Goal: Task Accomplishment & Management: Use online tool/utility

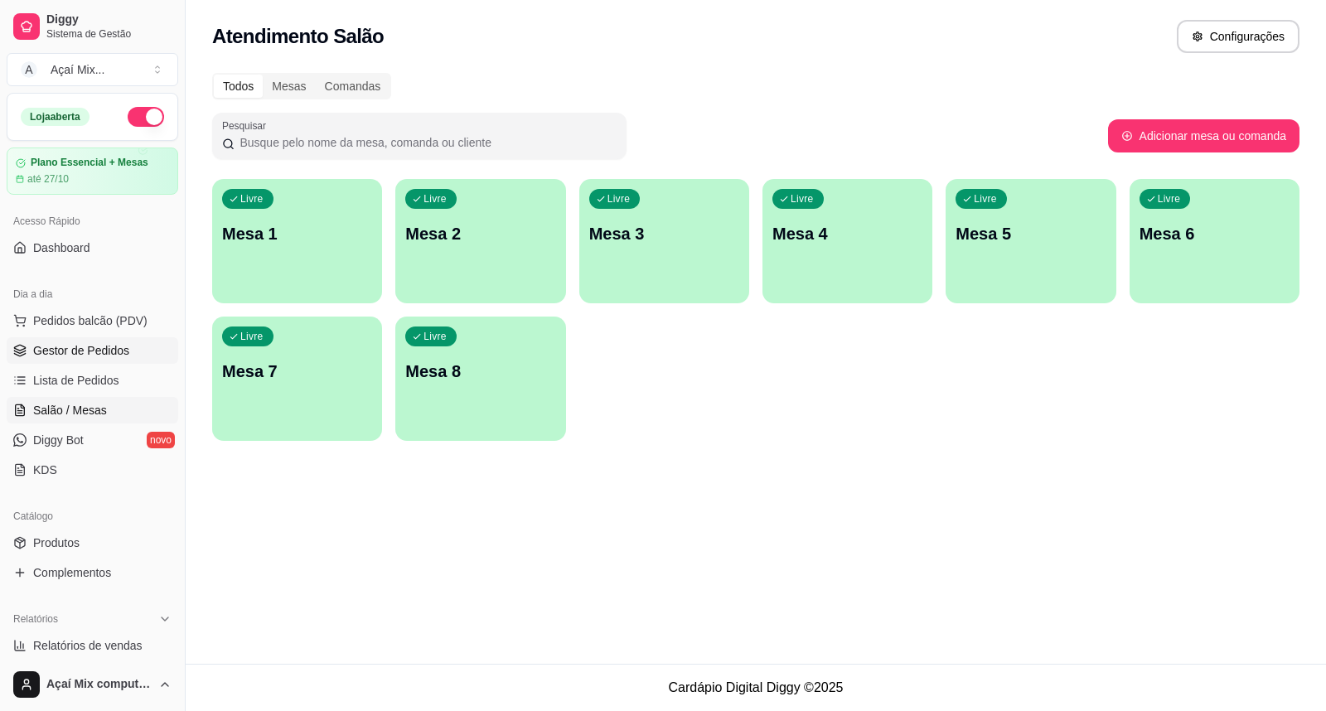
click at [61, 342] on span "Gestor de Pedidos" at bounding box center [81, 350] width 96 height 17
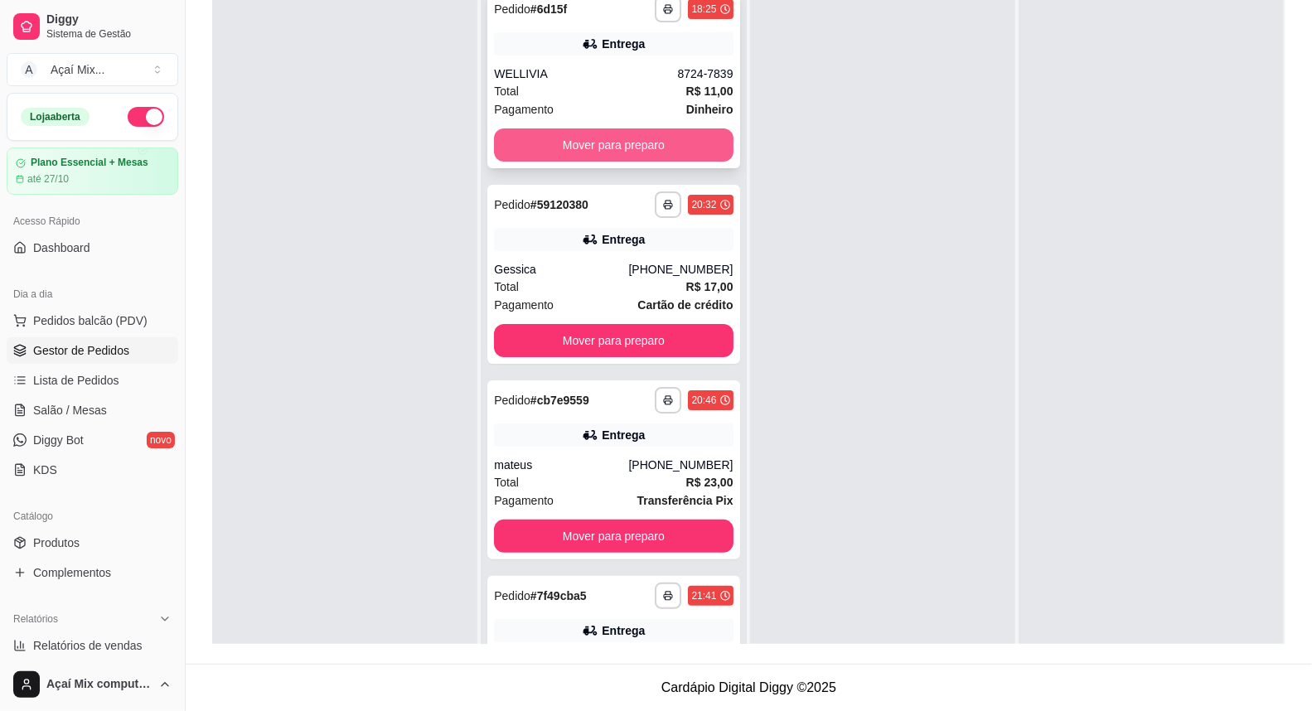
click at [641, 151] on button "Mover para preparo" at bounding box center [613, 144] width 239 height 33
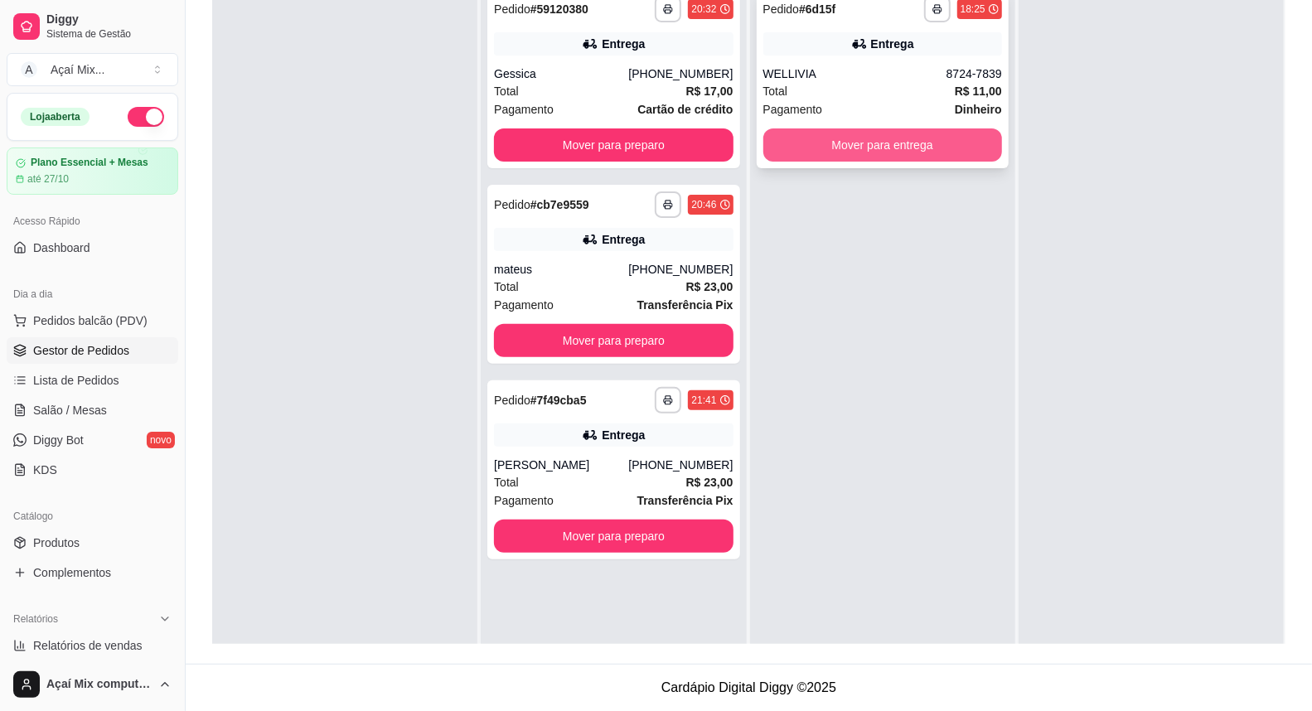
click at [915, 150] on button "Mover para entrega" at bounding box center [882, 144] width 239 height 33
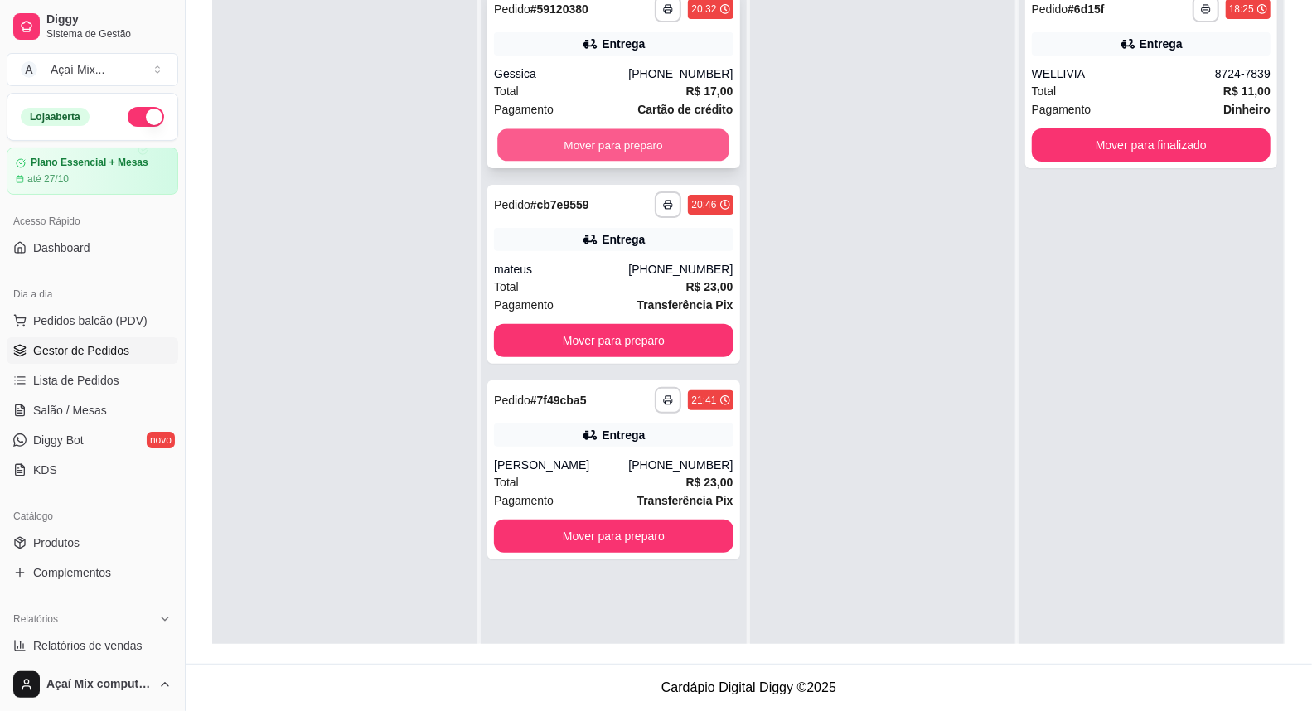
click at [704, 138] on button "Mover para preparo" at bounding box center [614, 145] width 232 height 32
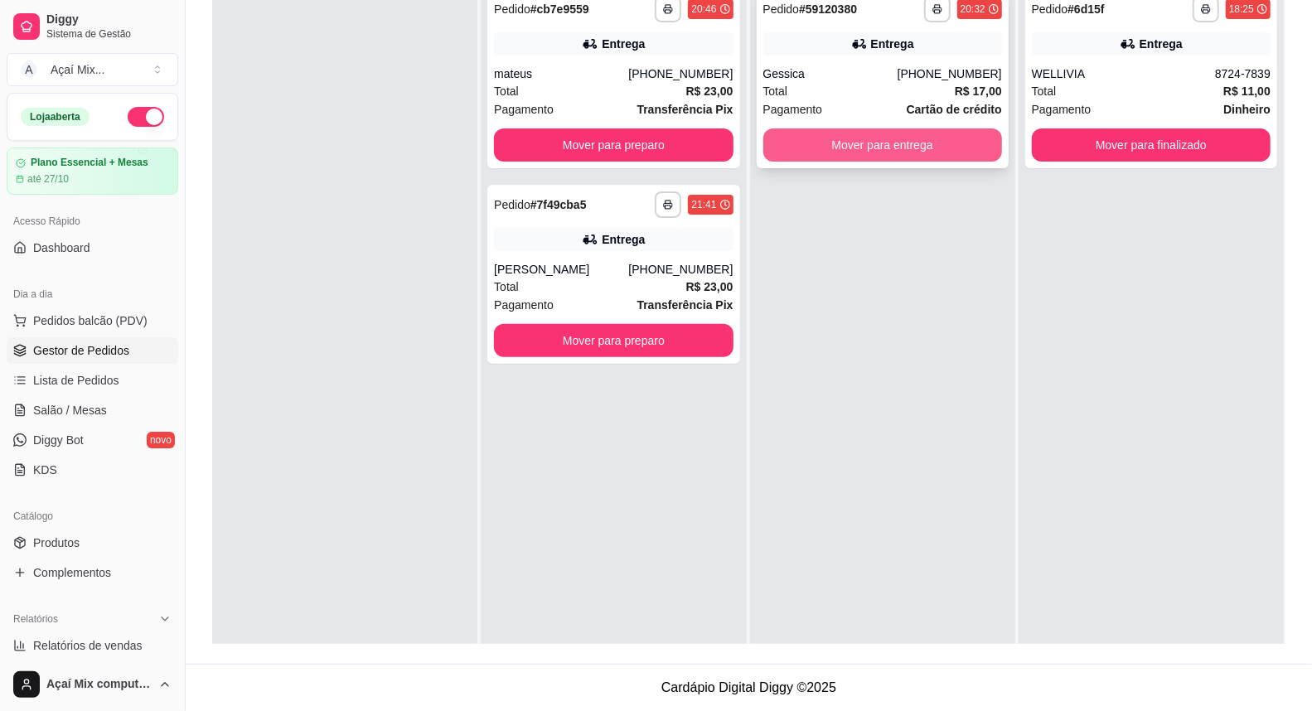
click at [783, 150] on button "Mover para entrega" at bounding box center [882, 144] width 239 height 33
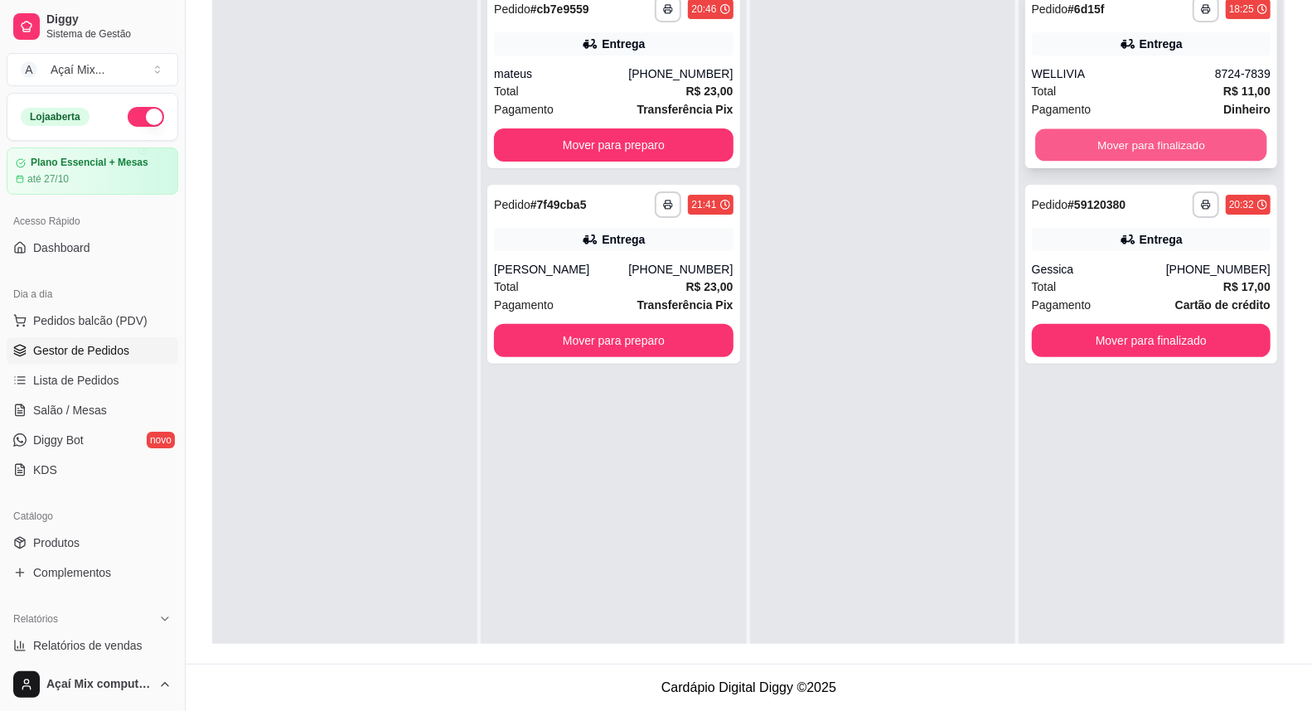
click at [1067, 149] on button "Mover para finalizado" at bounding box center [1151, 145] width 232 height 32
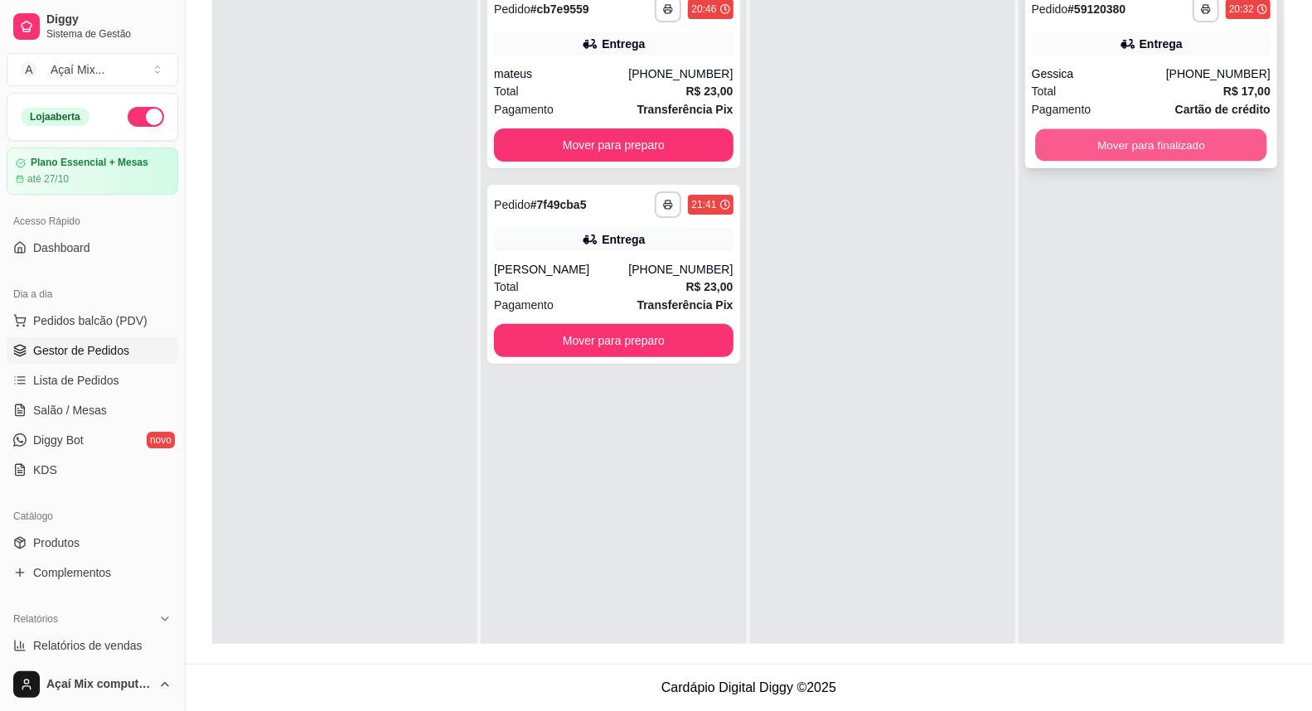
click at [1105, 144] on button "Mover para finalizado" at bounding box center [1151, 145] width 232 height 32
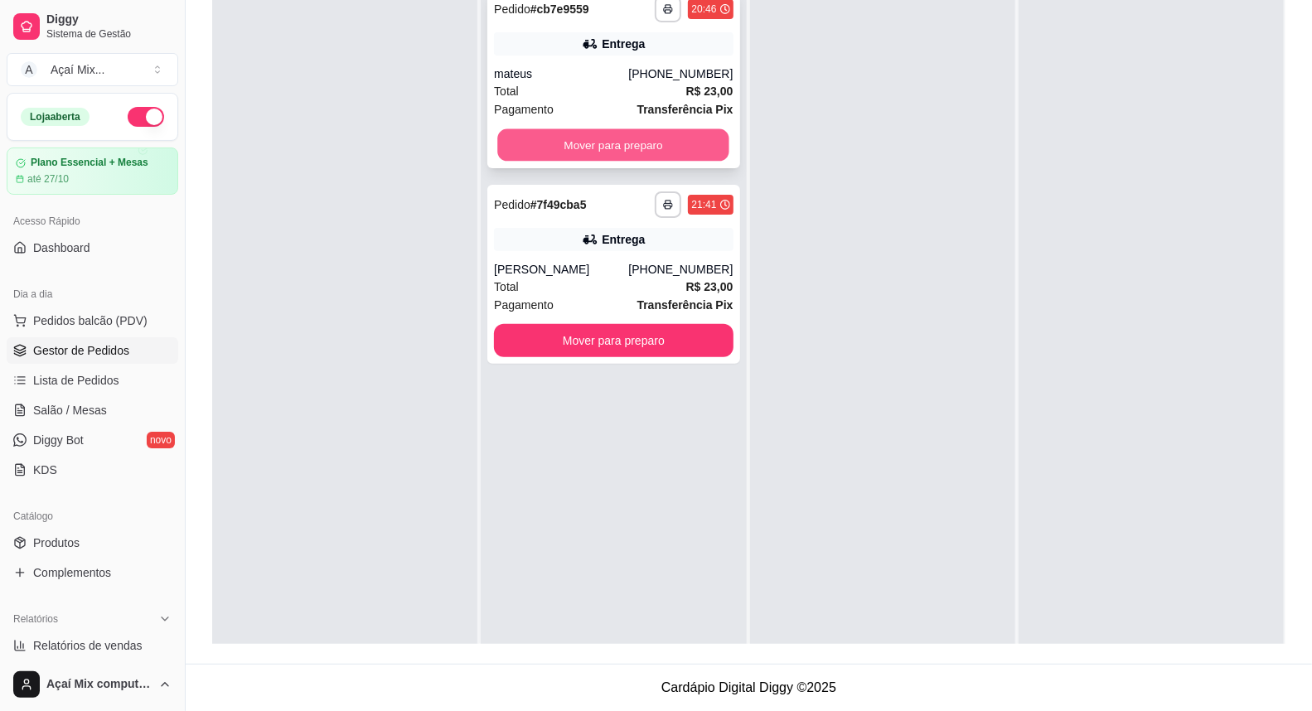
click at [644, 142] on button "Mover para preparo" at bounding box center [614, 145] width 232 height 32
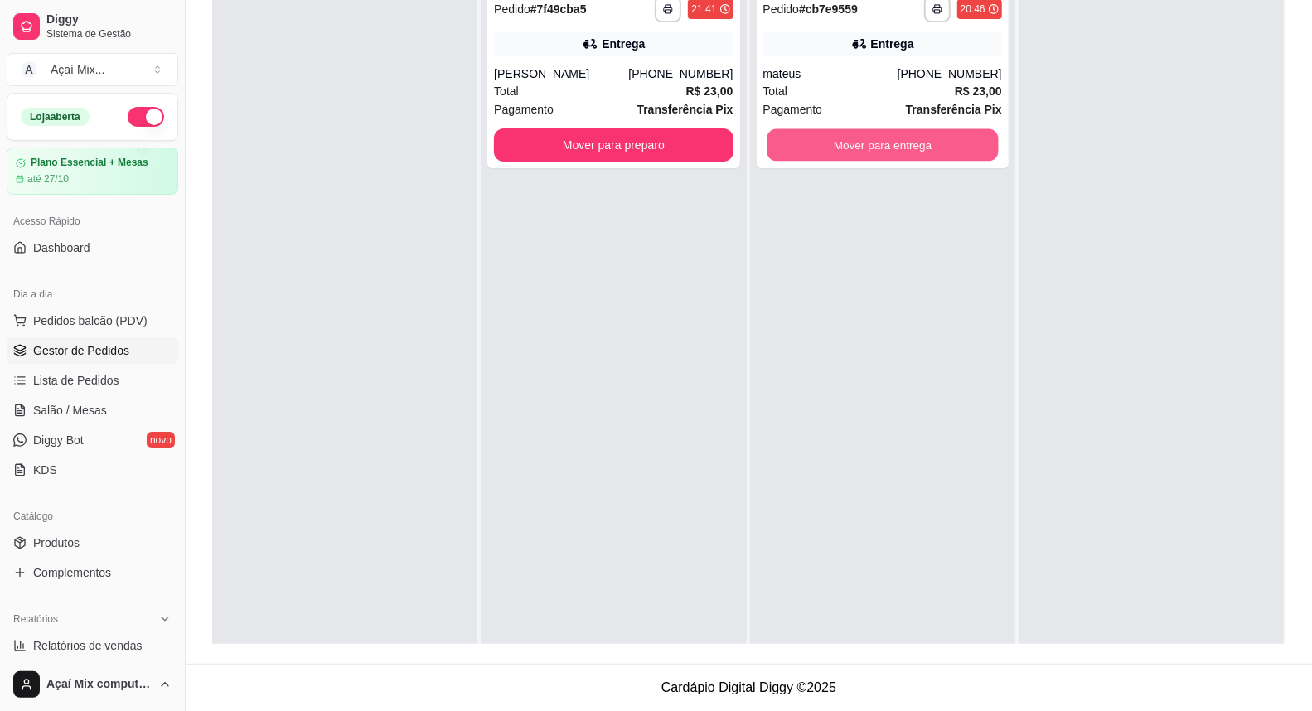
click at [890, 152] on button "Mover para entrega" at bounding box center [883, 145] width 232 height 32
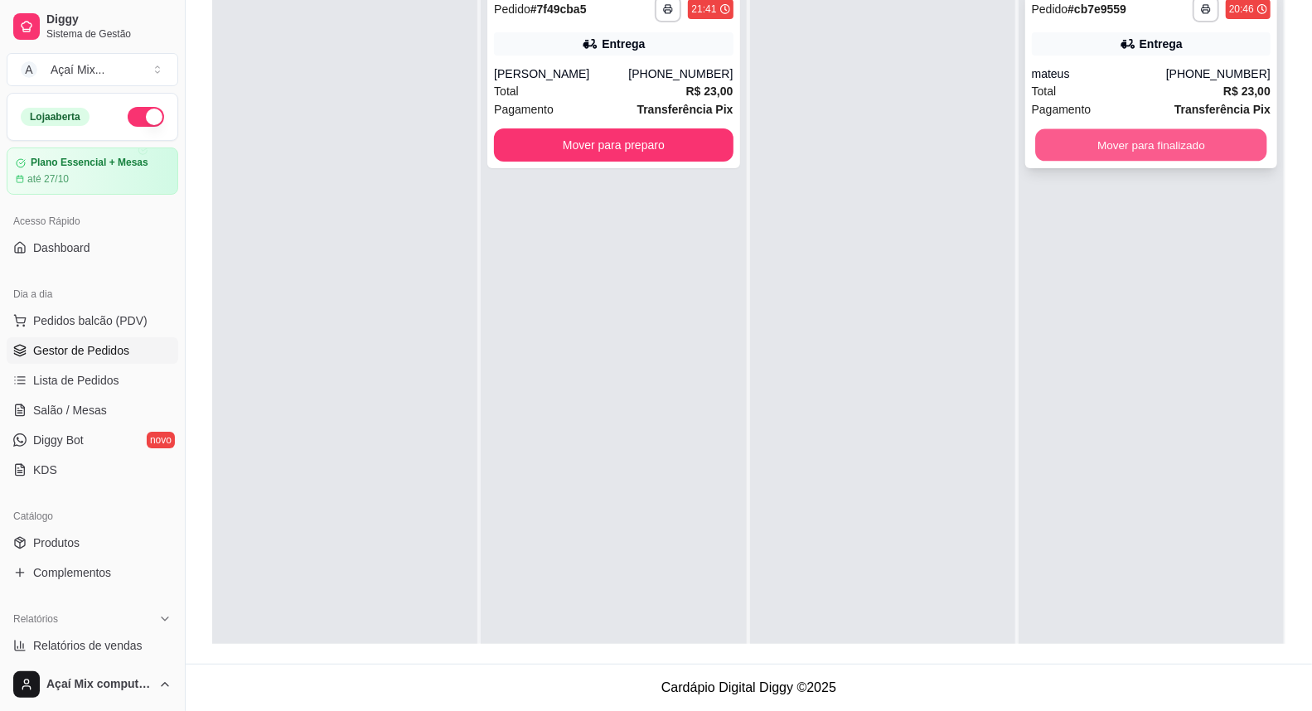
click at [1101, 143] on button "Mover para finalizado" at bounding box center [1151, 145] width 232 height 32
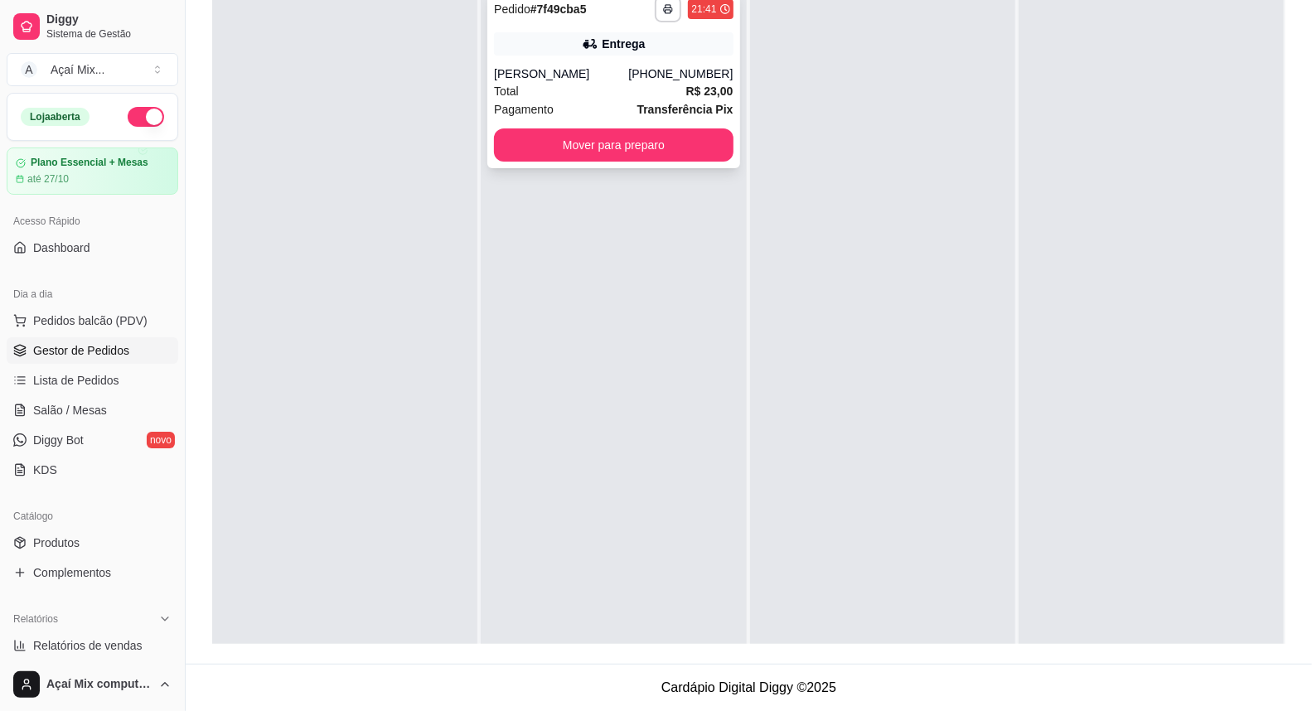
click at [633, 88] on div "Total R$ 23,00" at bounding box center [613, 91] width 239 height 18
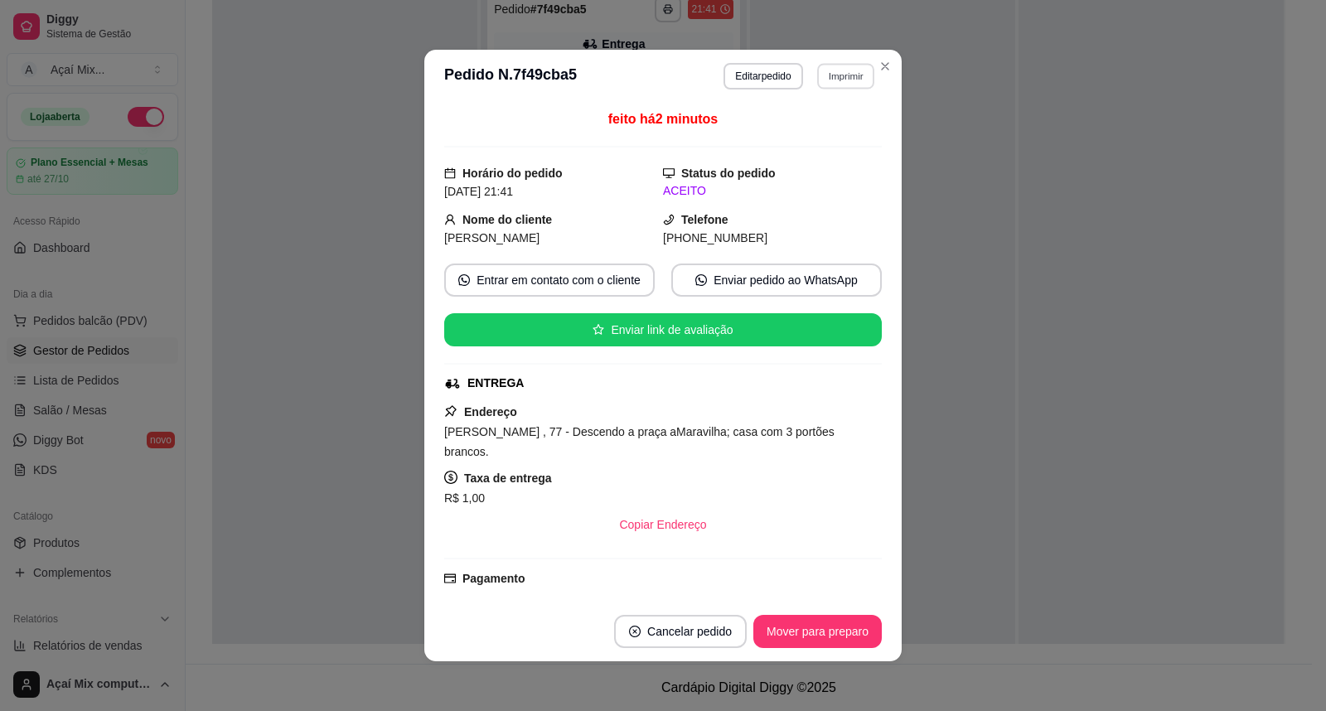
click at [848, 77] on button "Imprimir" at bounding box center [845, 76] width 57 height 26
click at [843, 128] on button "Impressora" at bounding box center [810, 136] width 120 height 27
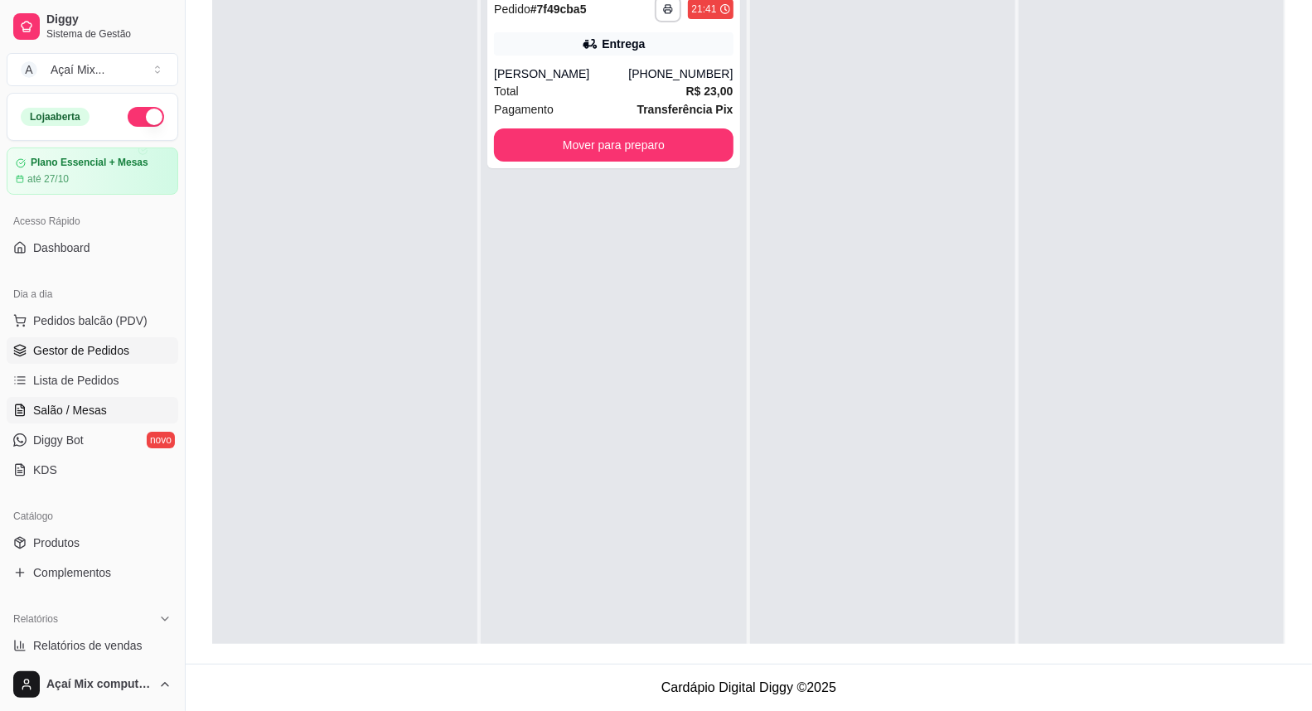
click at [61, 416] on span "Salão / Mesas" at bounding box center [70, 410] width 74 height 17
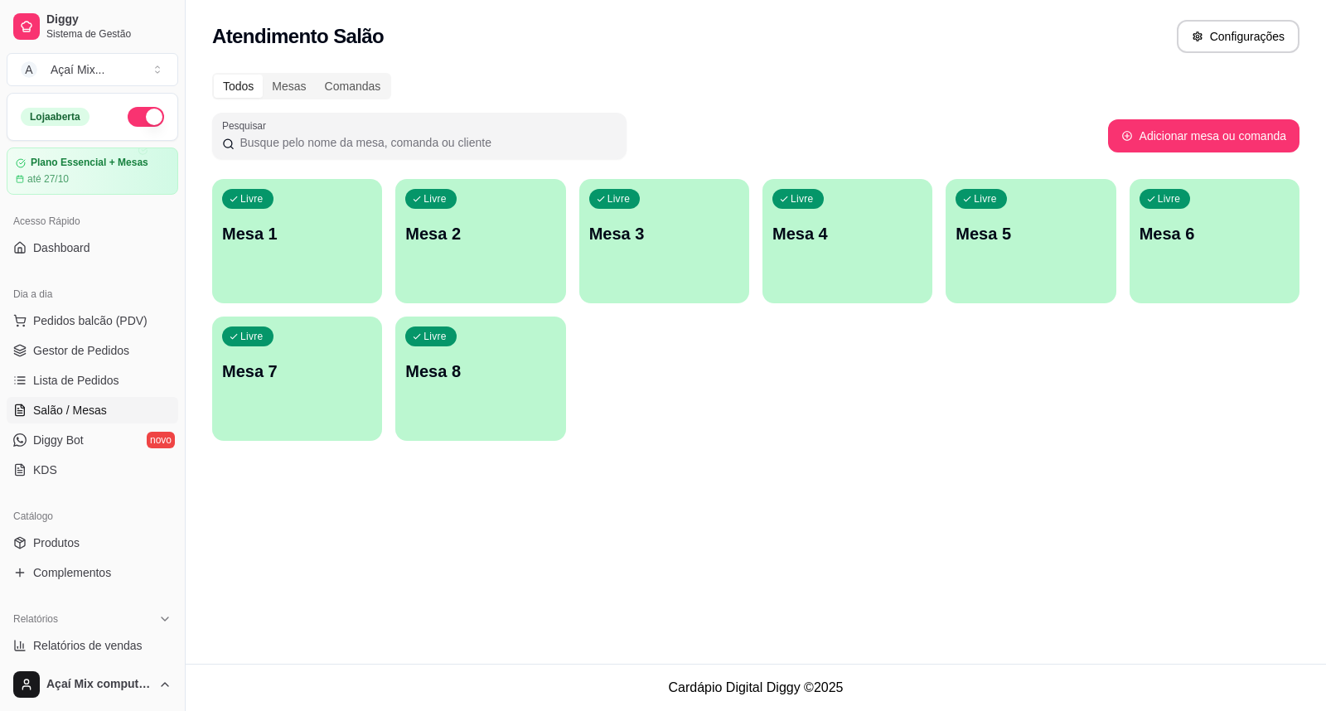
click at [373, 215] on div "Livre Mesa 1" at bounding box center [297, 231] width 170 height 104
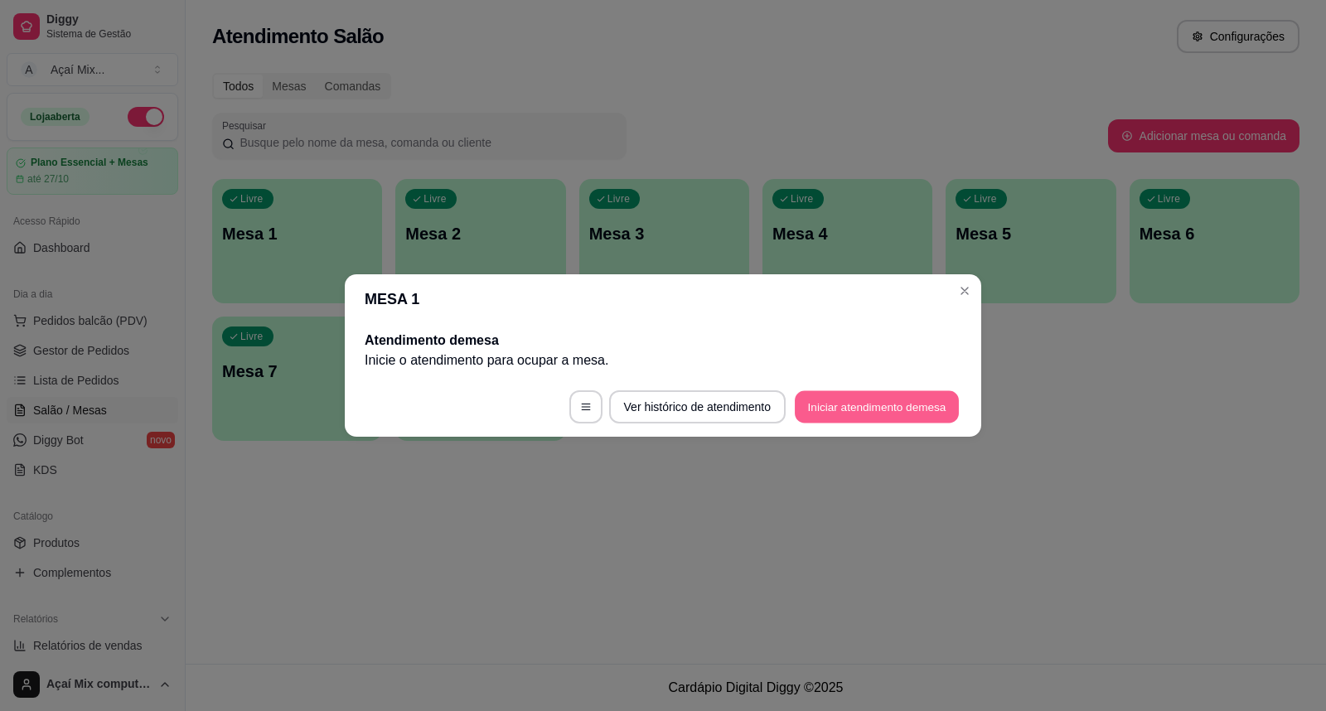
click at [954, 401] on button "Iniciar atendimento de mesa" at bounding box center [877, 407] width 164 height 32
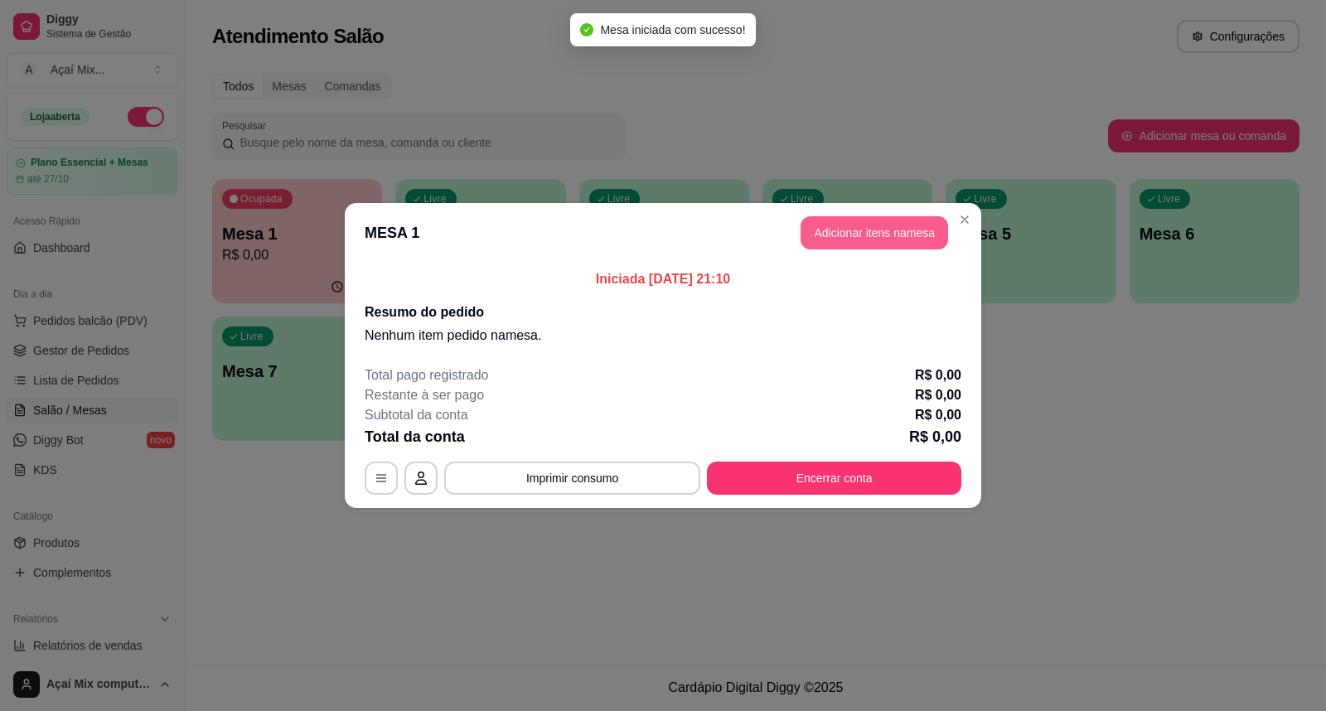
click at [876, 225] on button "Adicionar itens na mesa" at bounding box center [875, 232] width 148 height 33
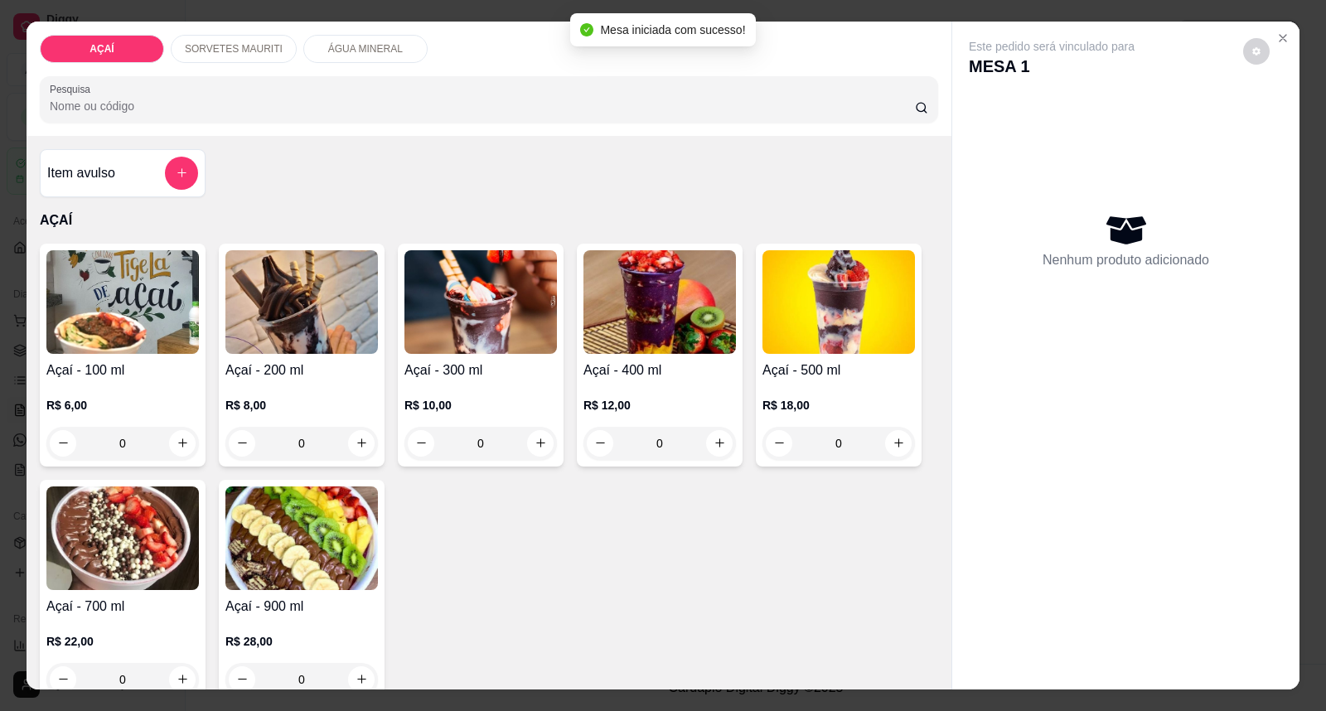
click at [474, 374] on h4 "Açaí - 300 ml" at bounding box center [480, 371] width 152 height 20
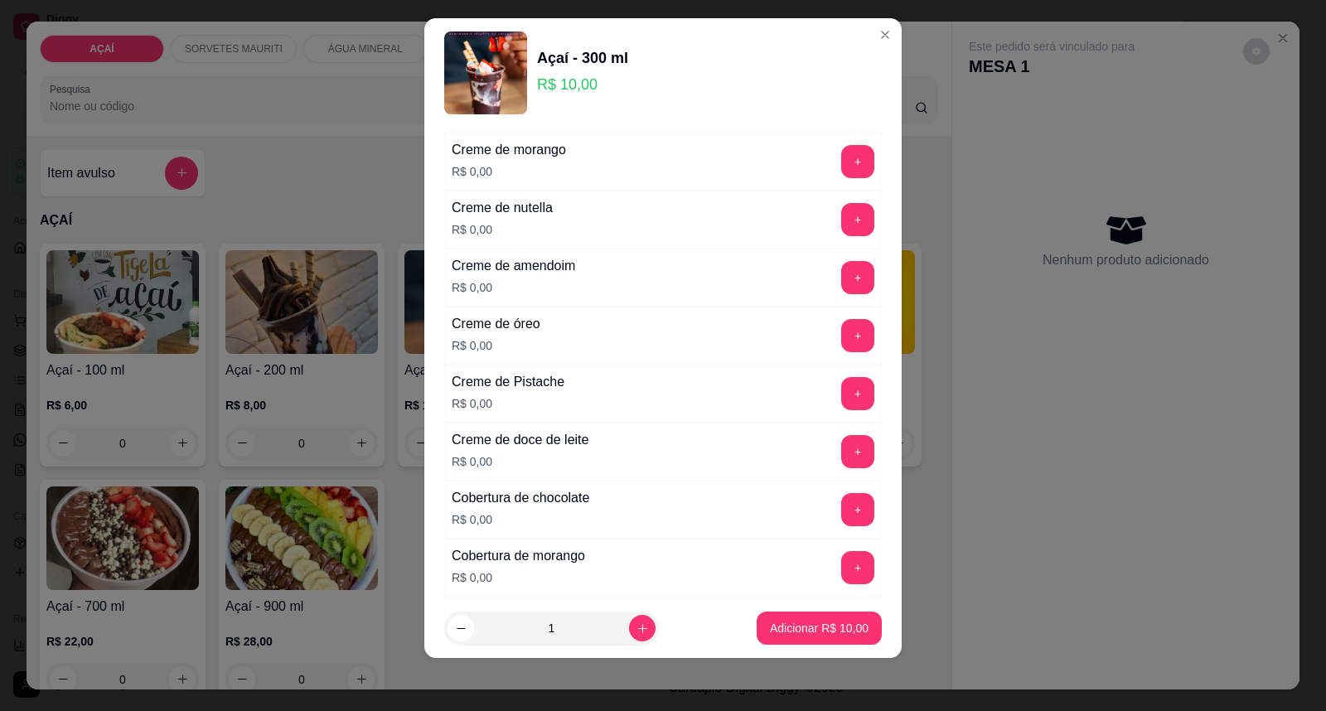
scroll to position [460, 0]
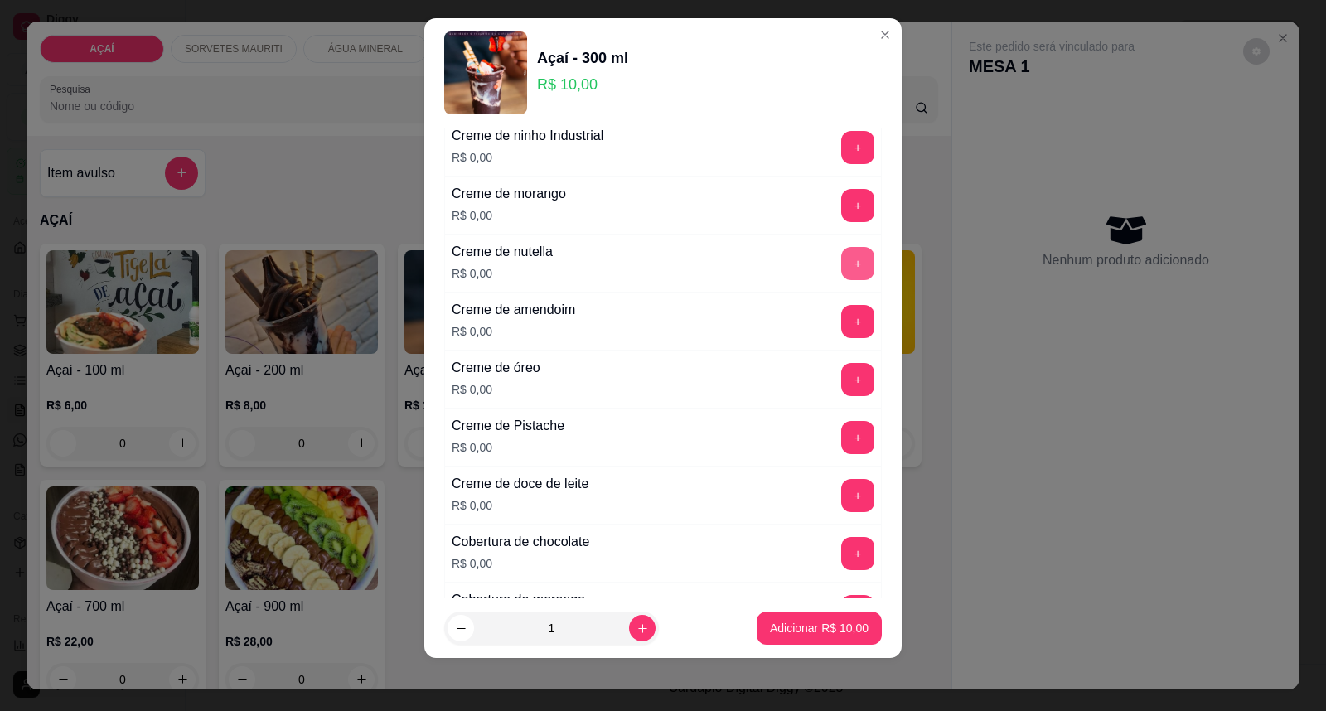
click at [841, 266] on button "+" at bounding box center [857, 263] width 33 height 33
click at [842, 210] on button "+" at bounding box center [858, 206] width 32 height 32
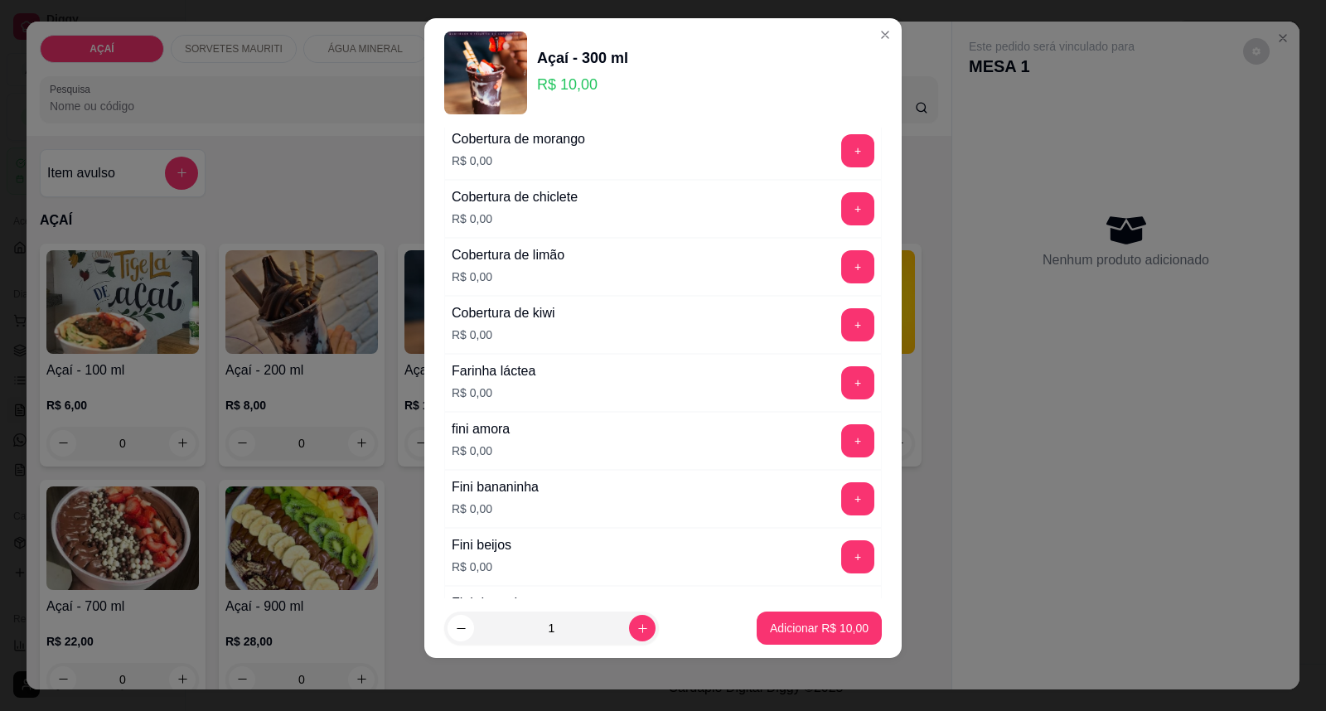
scroll to position [1013, 0]
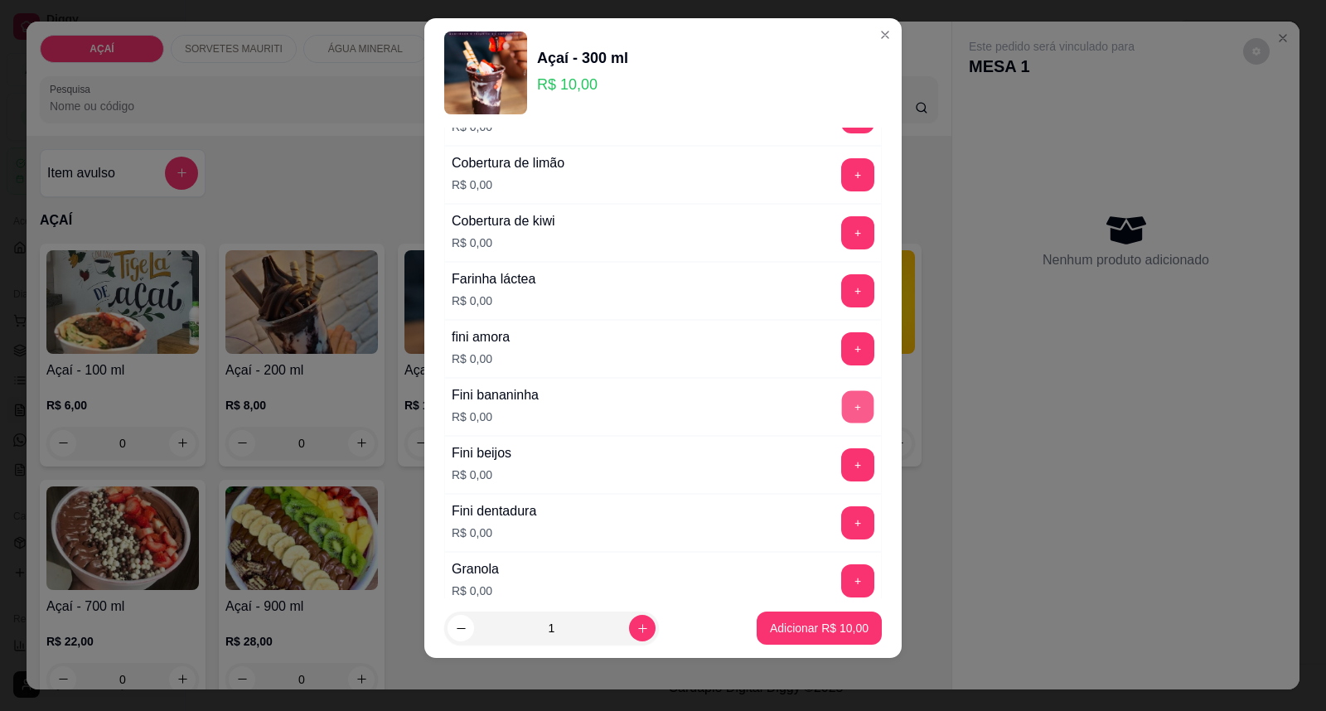
click at [842, 408] on button "+" at bounding box center [858, 407] width 32 height 32
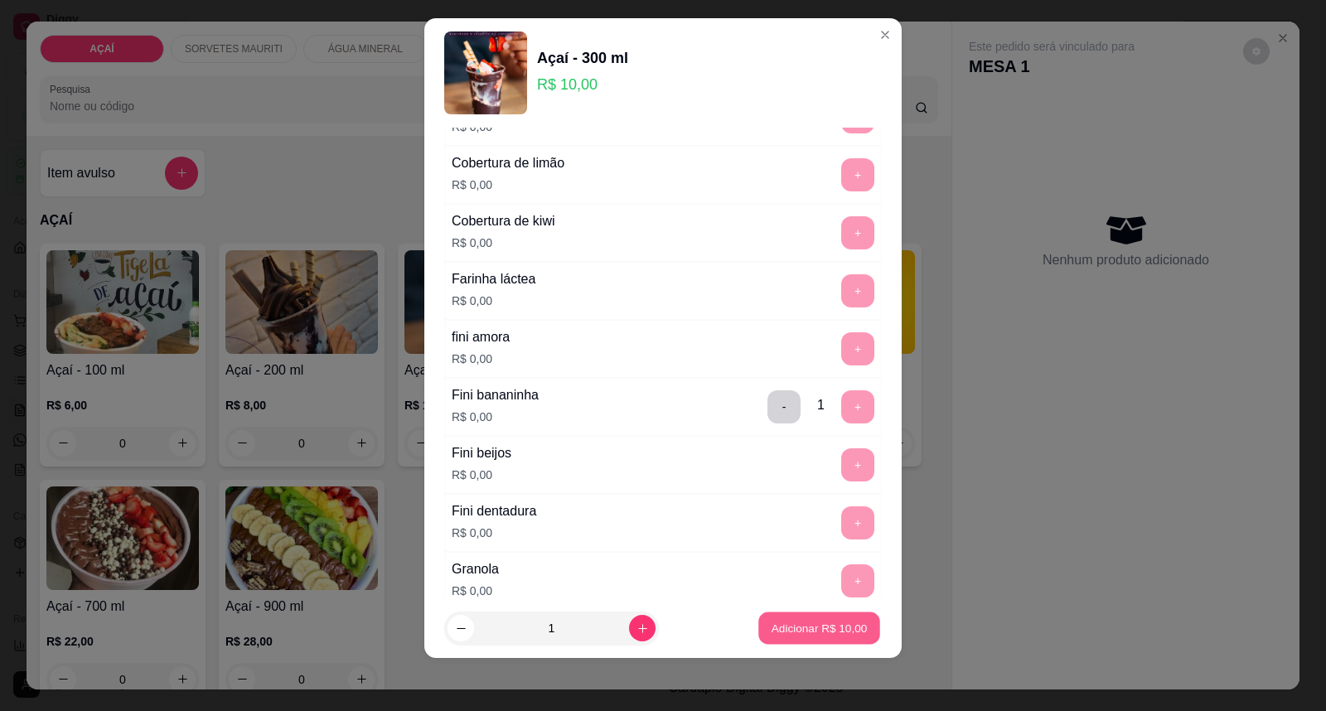
click at [777, 630] on p "Adicionar R$ 10,00" at bounding box center [820, 628] width 96 height 16
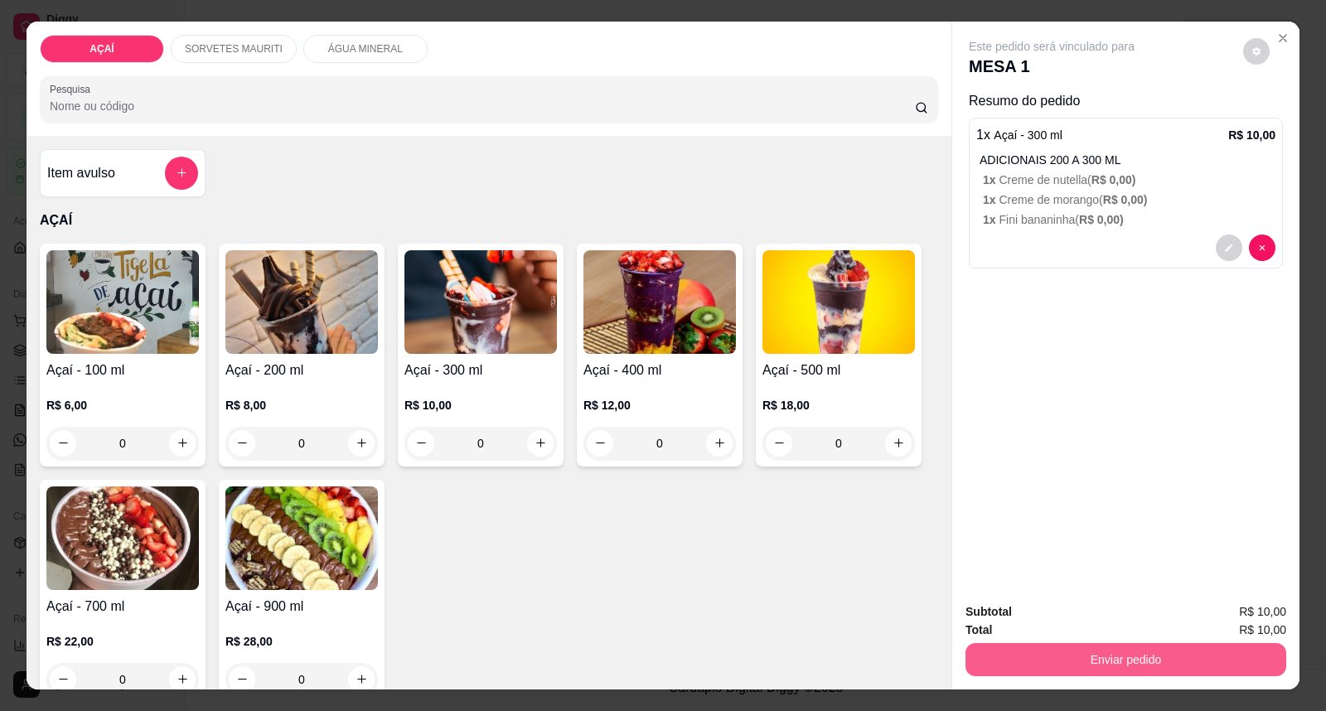
click at [1146, 665] on button "Enviar pedido" at bounding box center [1125, 659] width 321 height 33
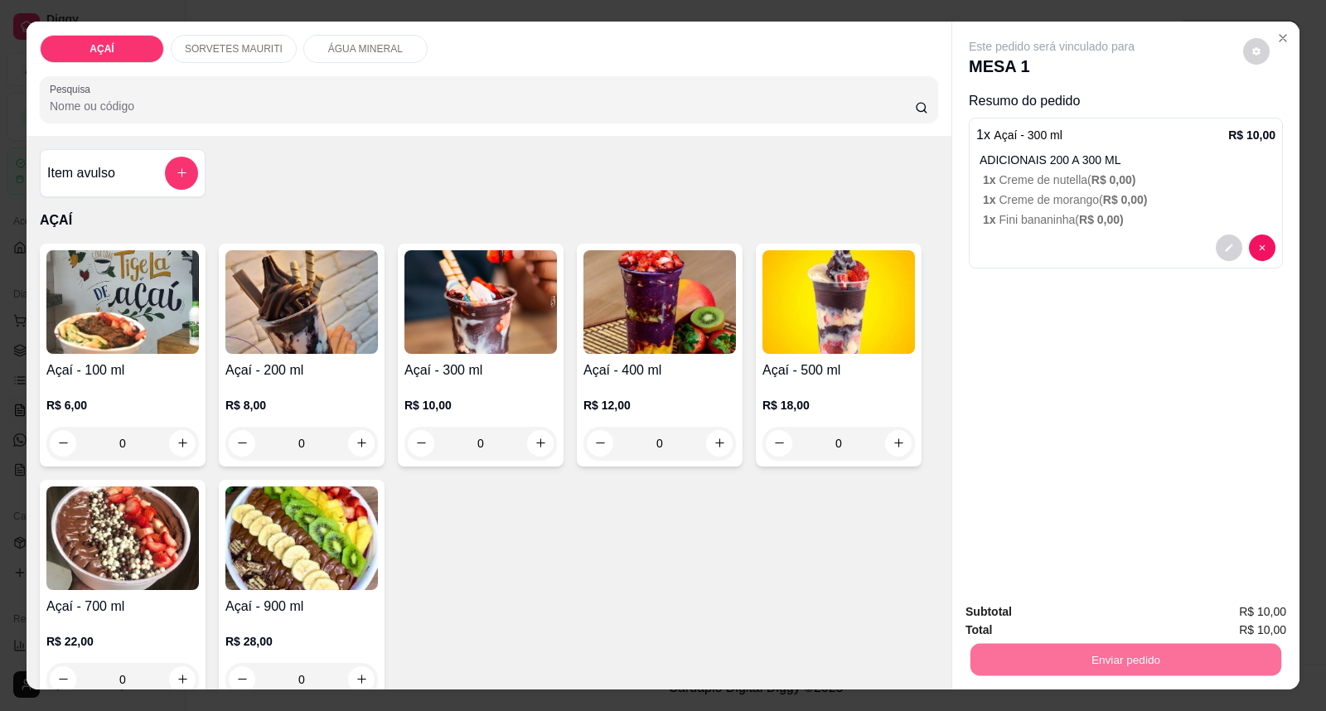
click at [1253, 613] on button "Enviar pedido" at bounding box center [1243, 619] width 94 height 31
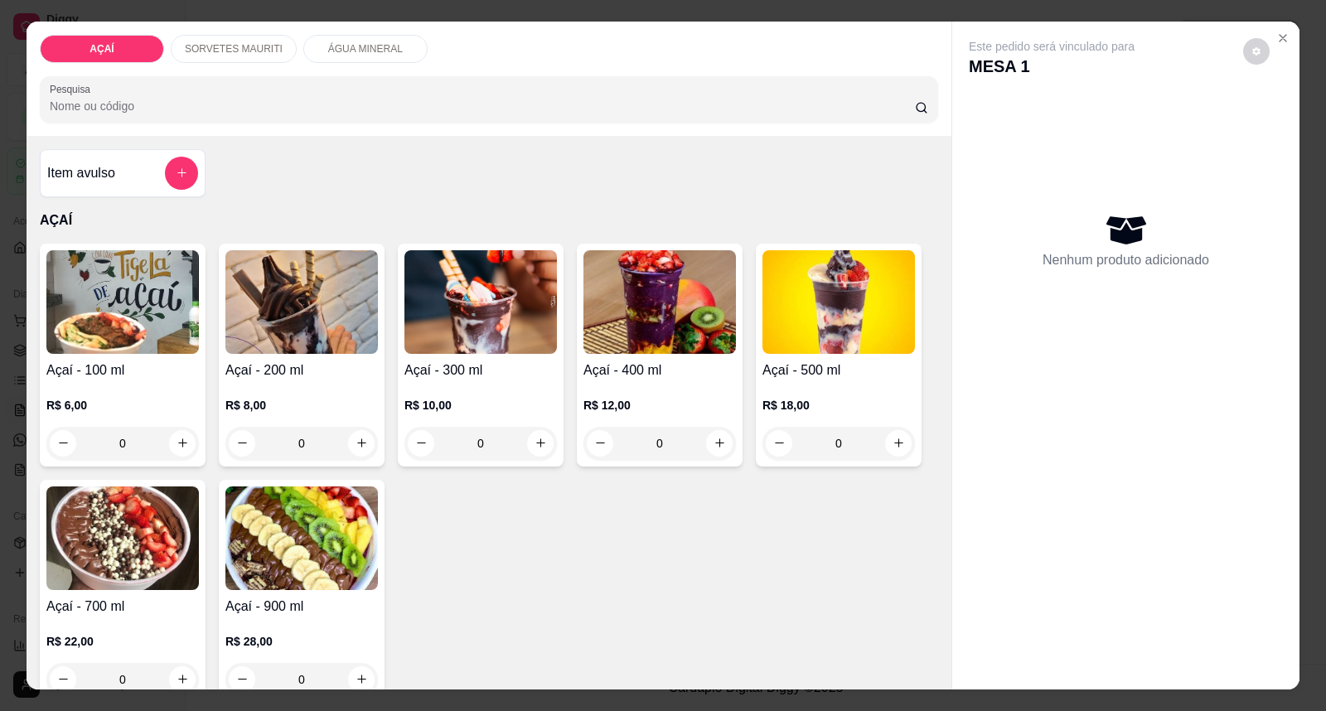
click at [298, 362] on h4 "Açaí - 200 ml" at bounding box center [301, 371] width 152 height 20
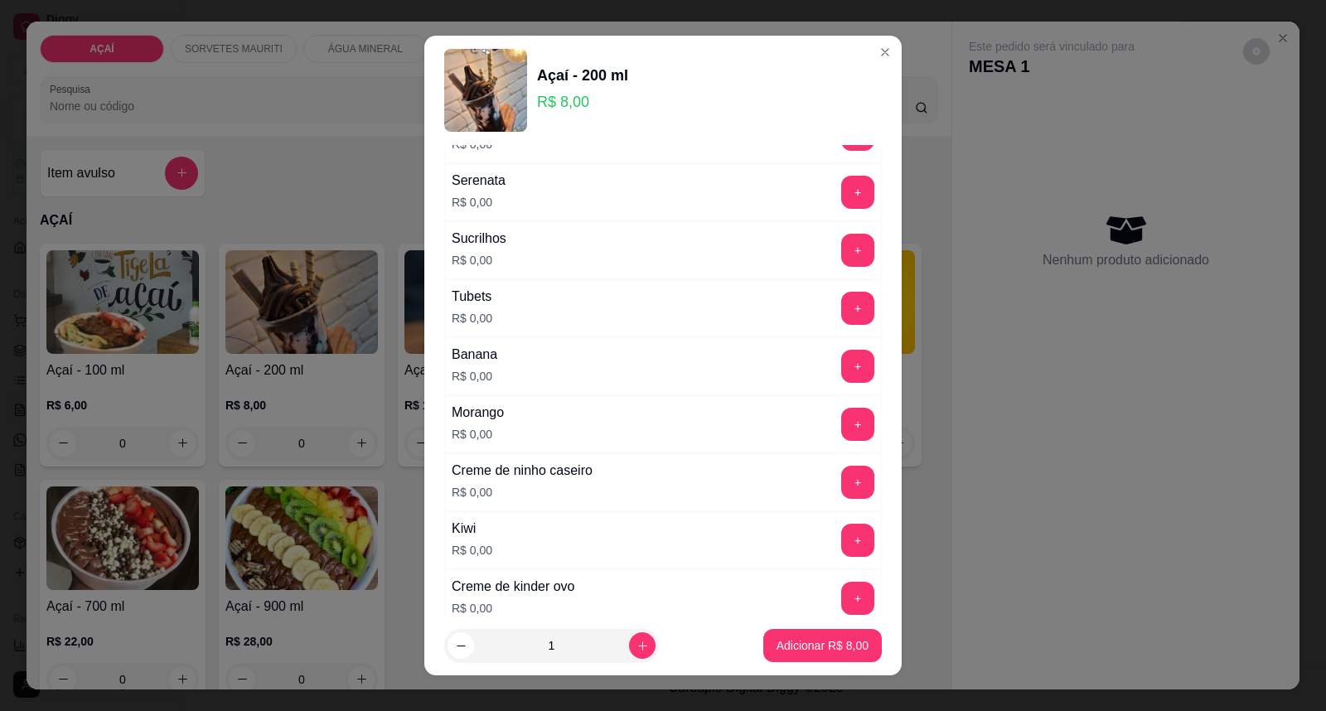
scroll to position [2182, 0]
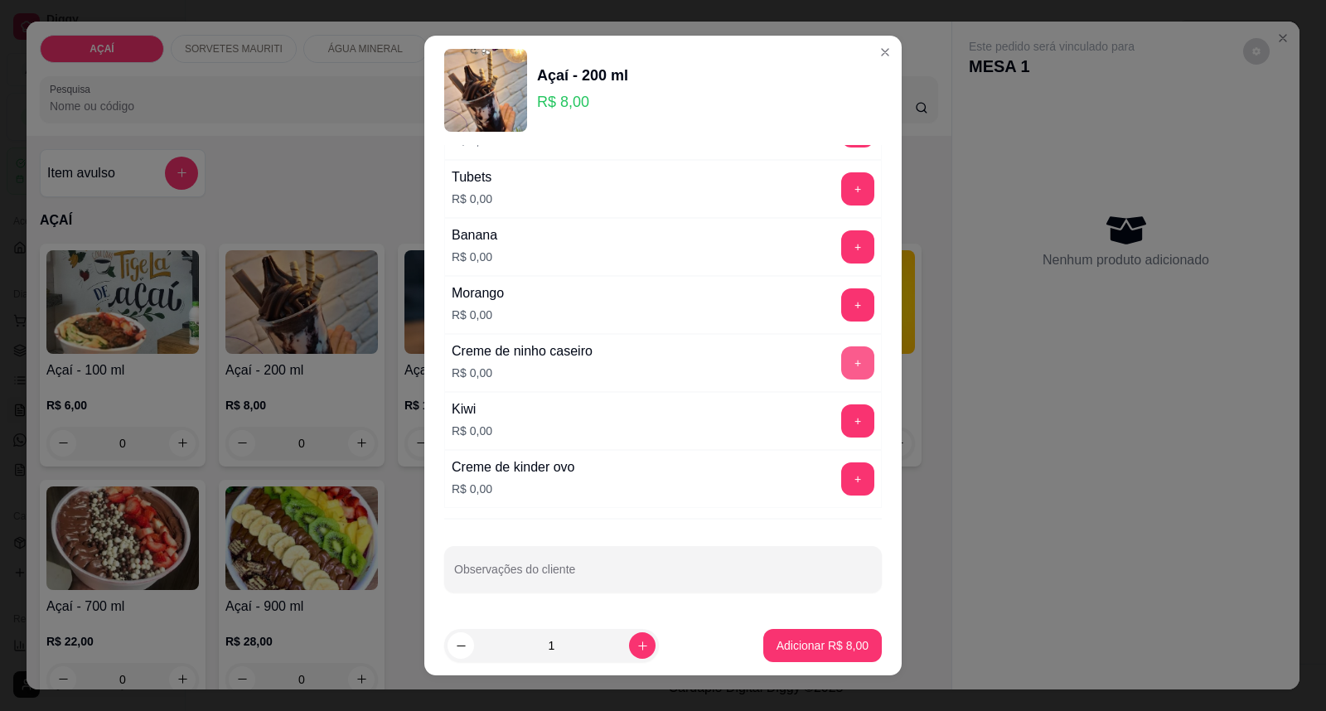
click at [841, 369] on button "+" at bounding box center [857, 362] width 33 height 33
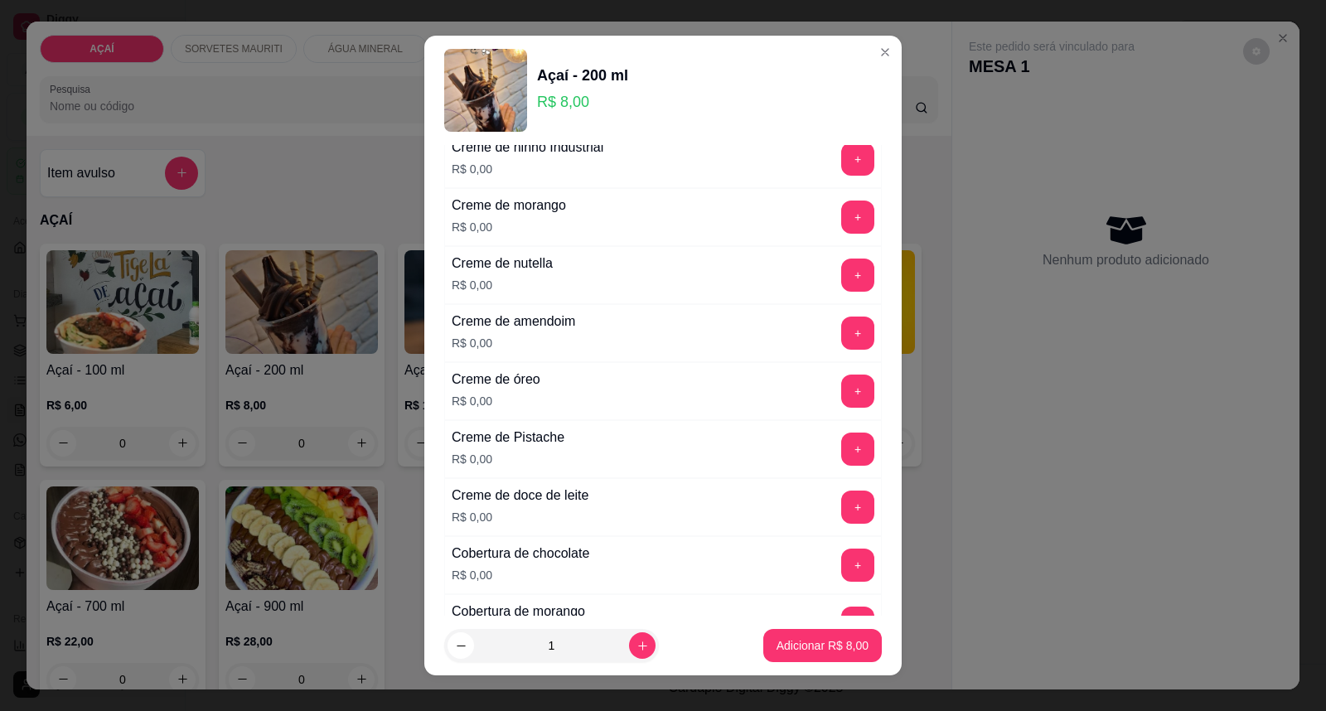
scroll to position [433, 0]
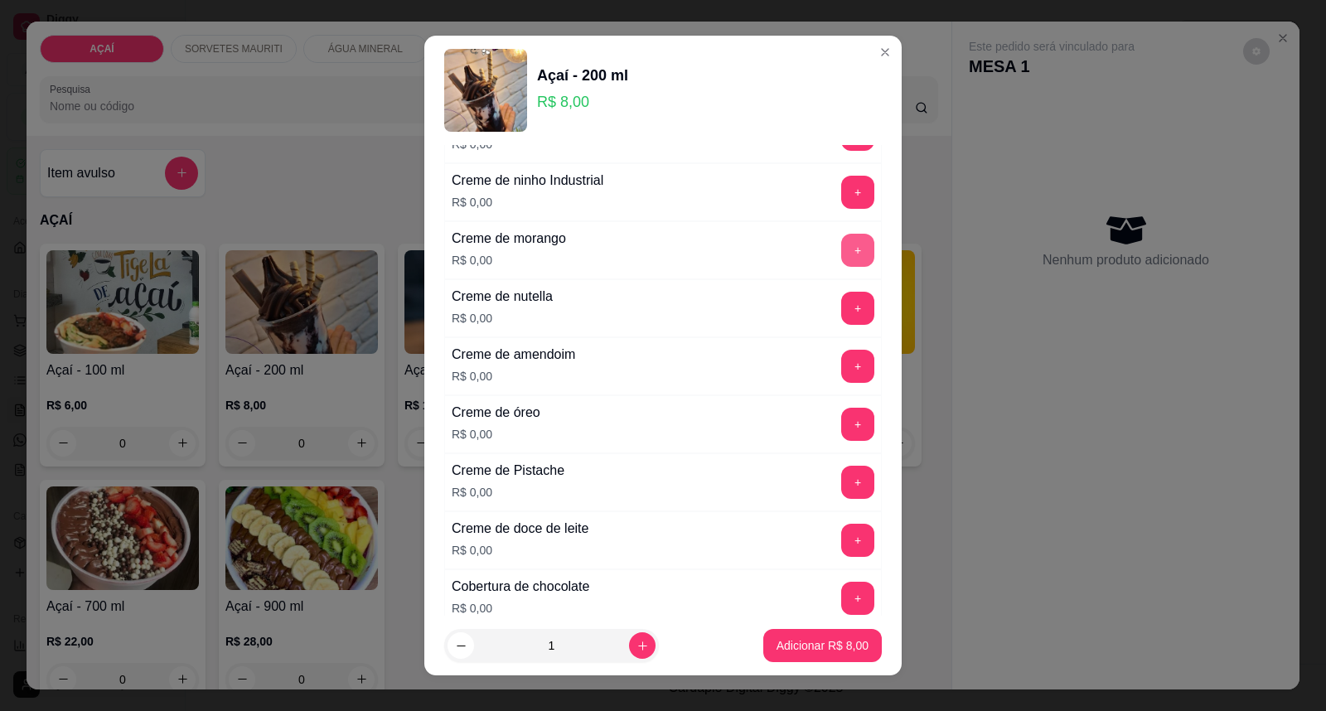
click at [841, 246] on button "+" at bounding box center [857, 250] width 33 height 33
click at [842, 435] on button "+" at bounding box center [858, 425] width 32 height 32
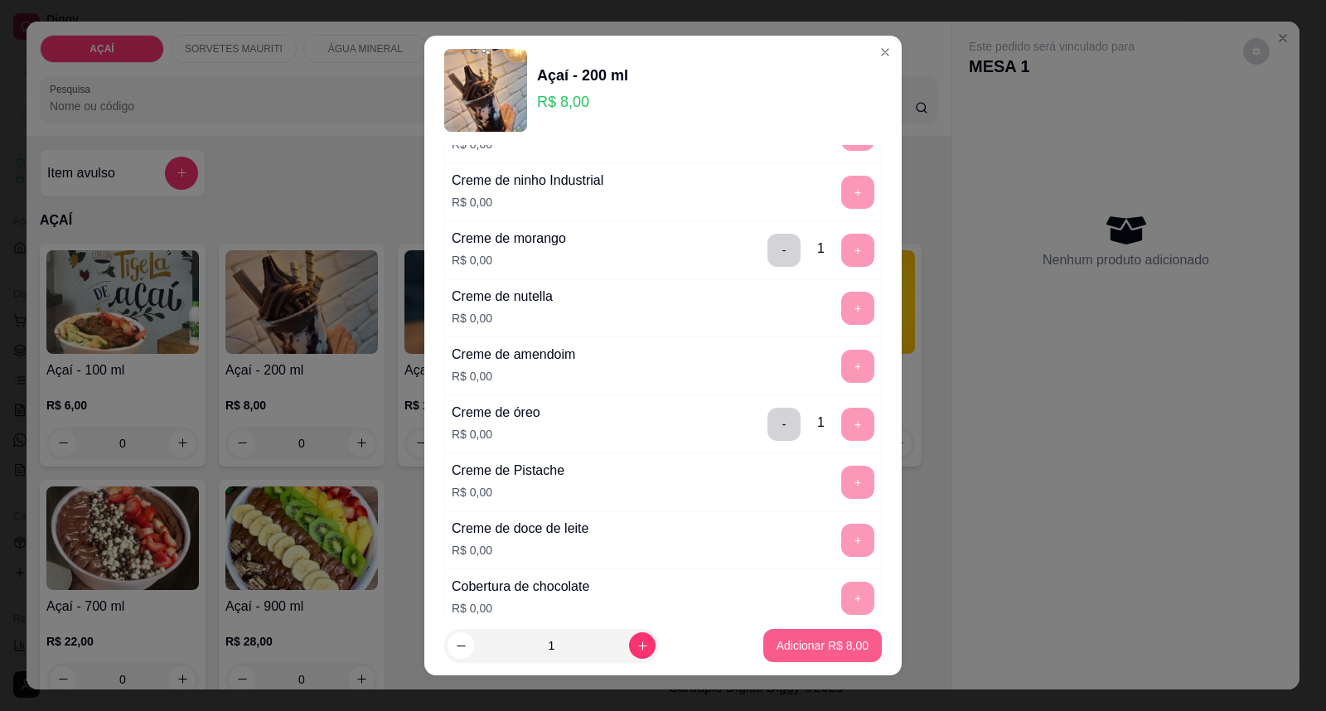
click at [816, 652] on p "Adicionar R$ 8,00" at bounding box center [823, 645] width 92 height 17
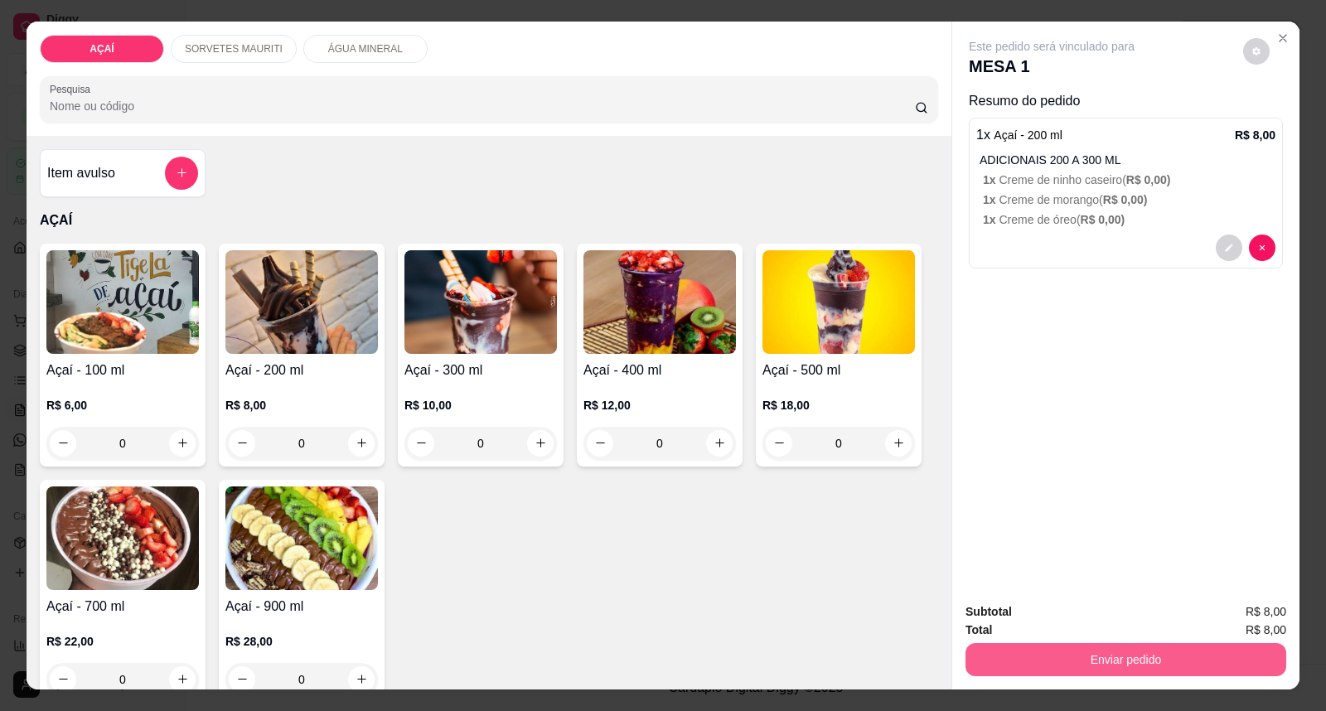
click at [990, 651] on button "Enviar pedido" at bounding box center [1125, 659] width 321 height 33
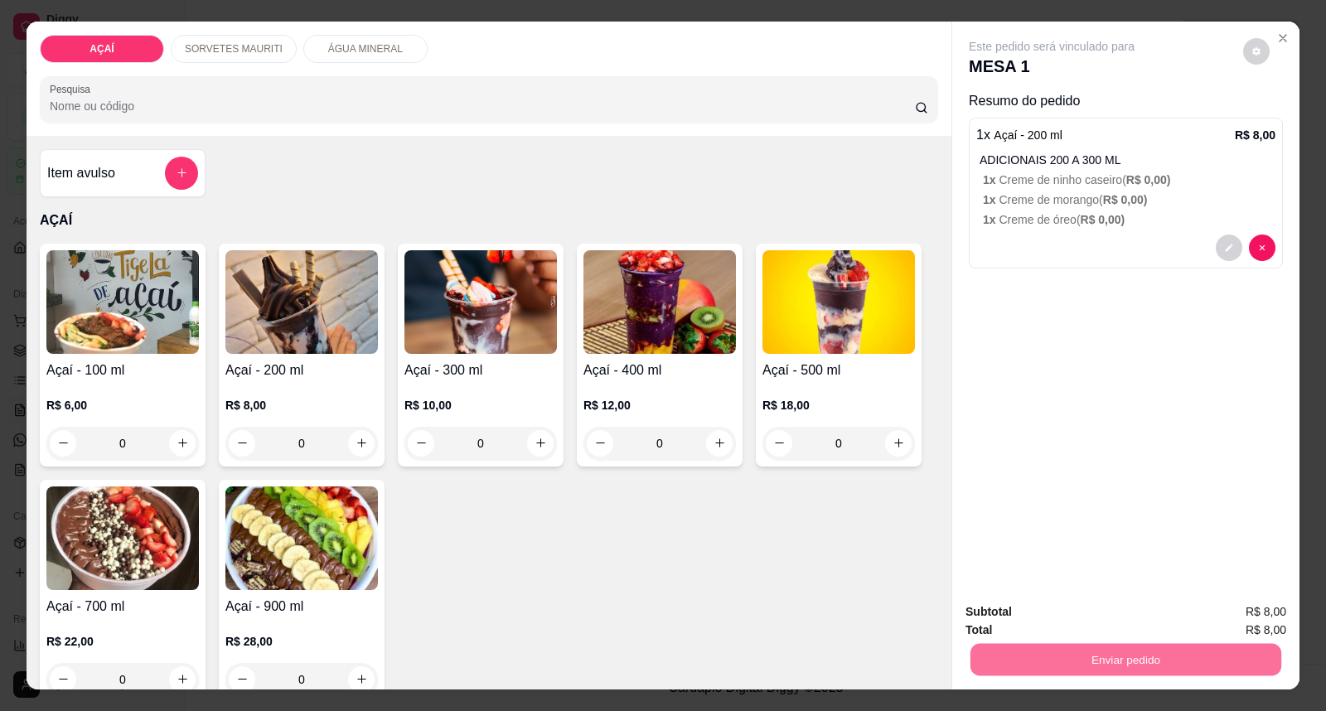
click at [1236, 611] on button "Enviar pedido" at bounding box center [1242, 619] width 91 height 31
